Goal: Check status: Check status

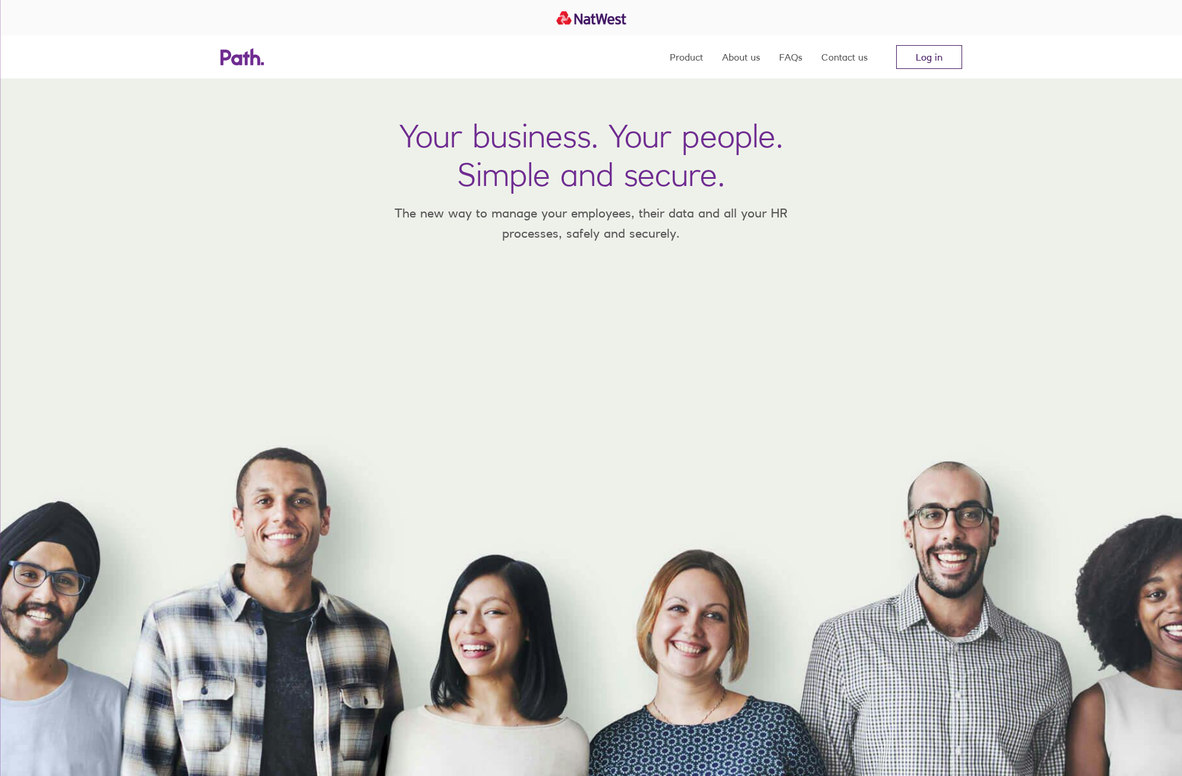
click at [924, 65] on link "Log in" at bounding box center [929, 57] width 66 height 24
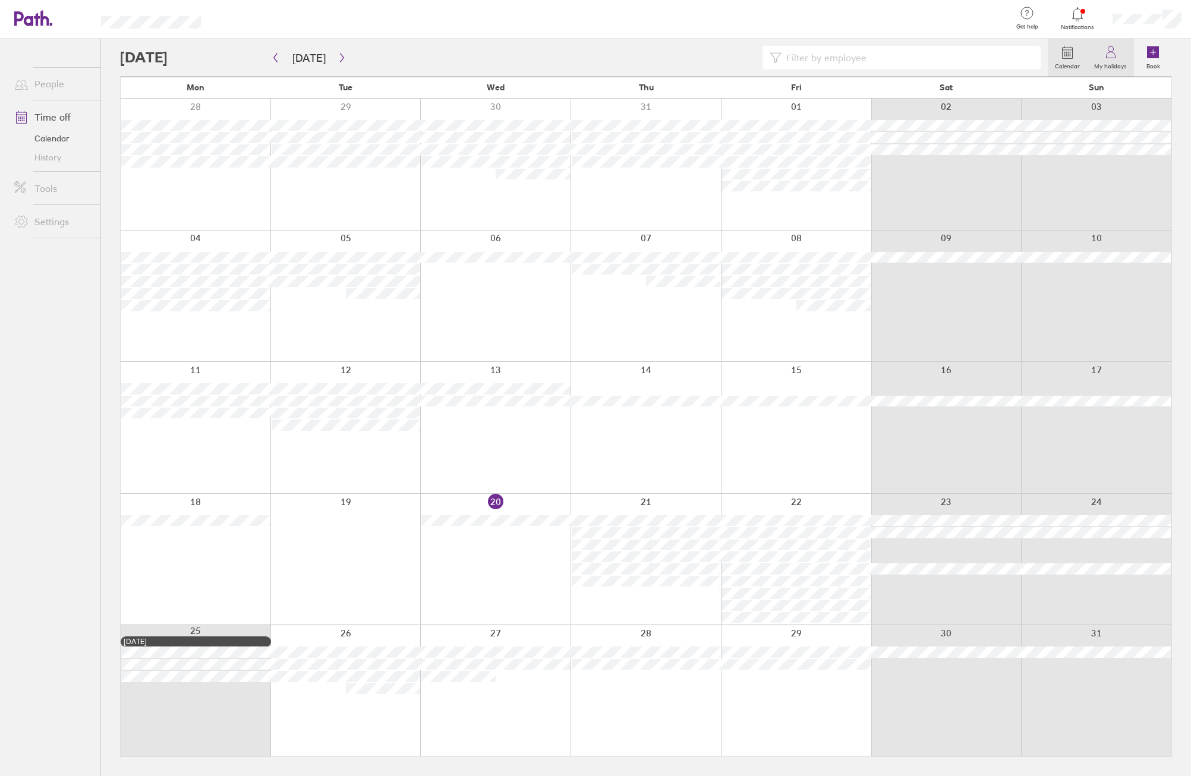
click at [1119, 49] on link "My holidays" at bounding box center [1110, 58] width 47 height 38
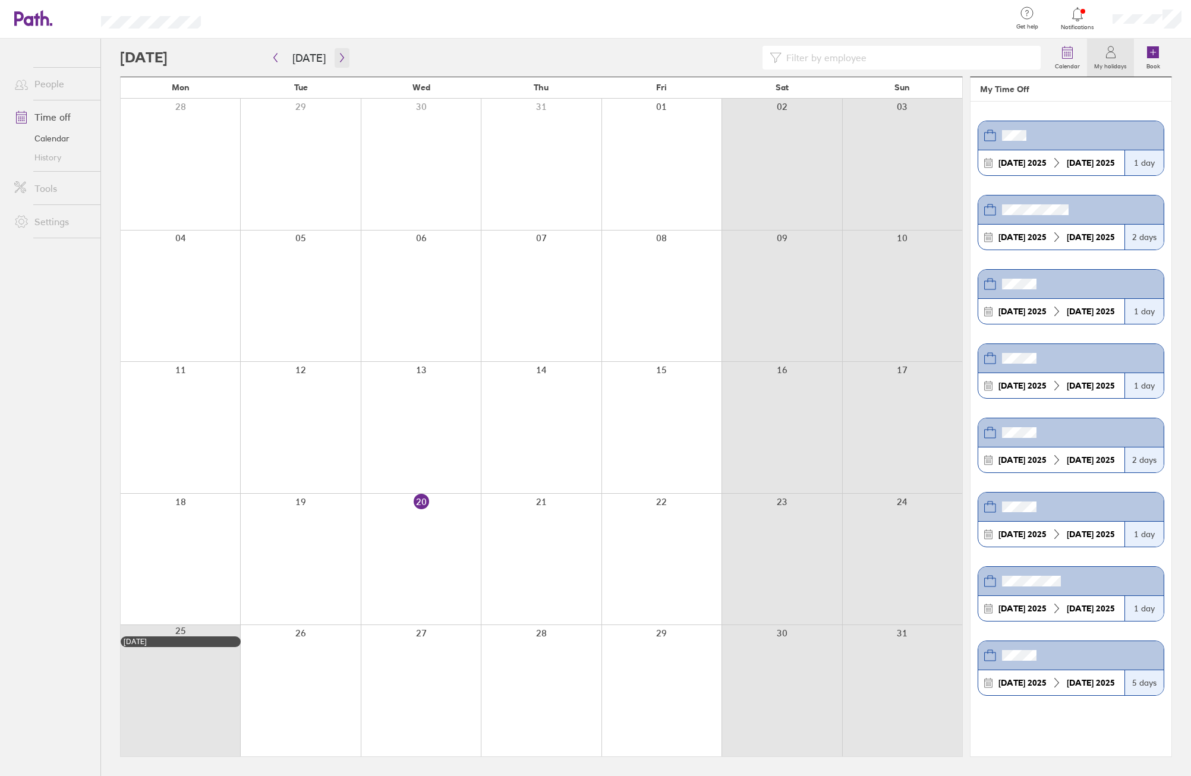
click at [341, 59] on icon "button" at bounding box center [342, 58] width 9 height 10
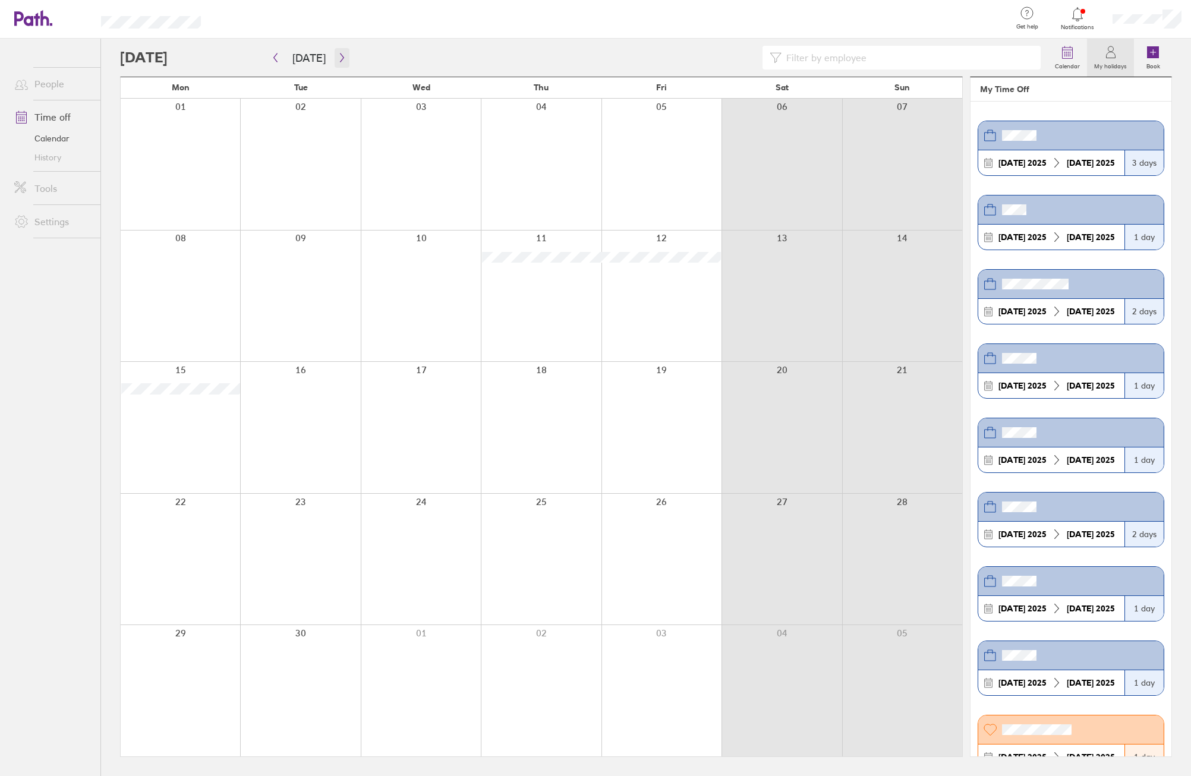
click at [338, 61] on icon "button" at bounding box center [342, 58] width 9 height 10
click at [341, 55] on icon "button" at bounding box center [342, 58] width 9 height 10
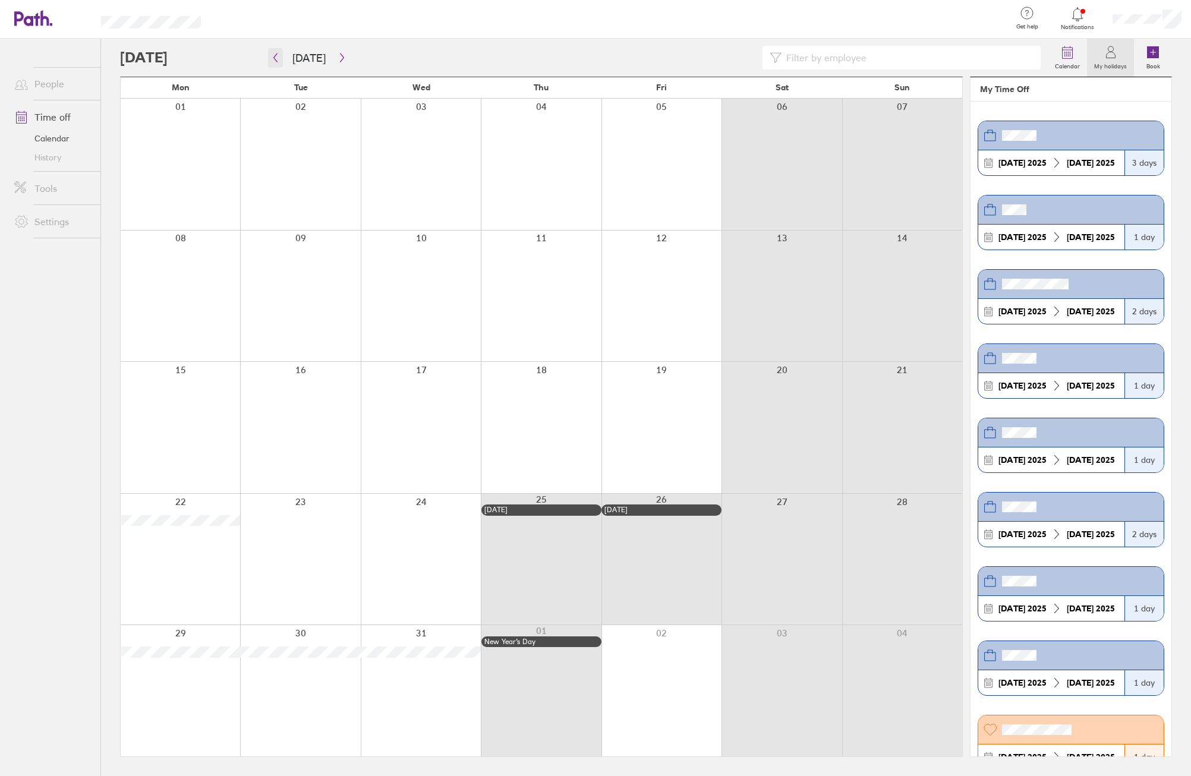
click at [281, 64] on button "button" at bounding box center [275, 58] width 15 height 20
